Goal: Find specific page/section: Find specific page/section

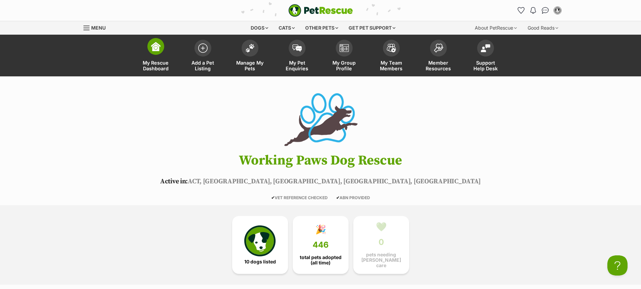
click at [155, 50] on img at bounding box center [155, 46] width 9 height 9
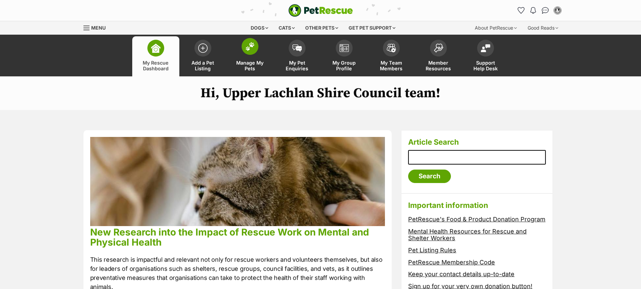
click at [256, 44] on span at bounding box center [250, 46] width 17 height 17
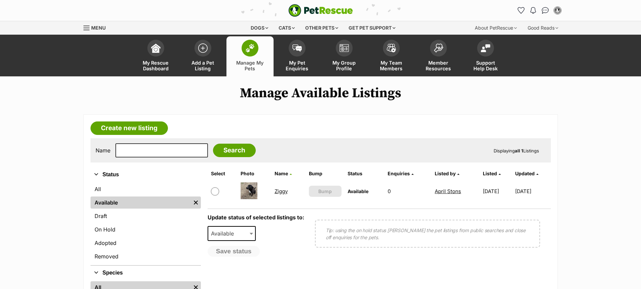
click at [281, 191] on link "Ziggy" at bounding box center [281, 191] width 13 height 6
